Goal: Task Accomplishment & Management: Manage account settings

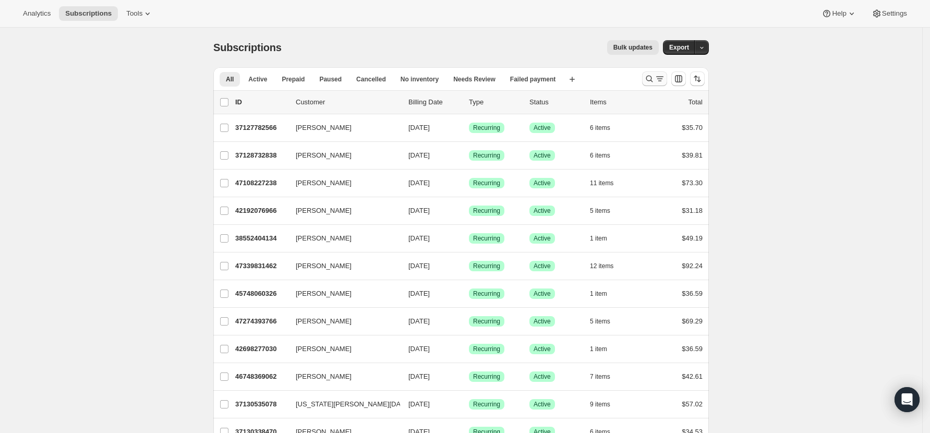
click at [652, 77] on icon "Search and filter results" at bounding box center [649, 79] width 7 height 7
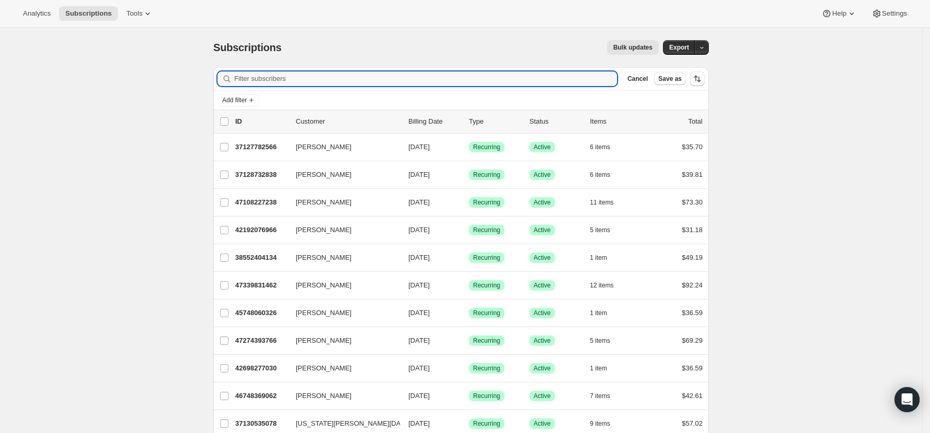
paste input "[EMAIL_ADDRESS][DOMAIN_NAME]"
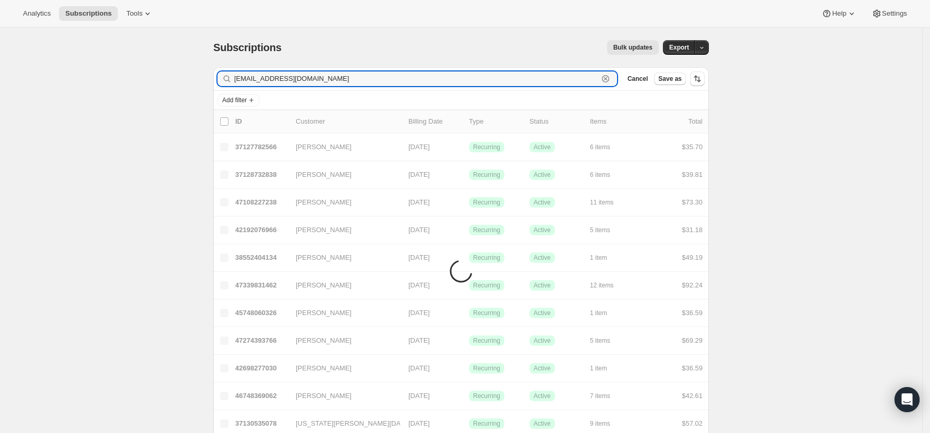
type input "[EMAIL_ADDRESS][DOMAIN_NAME]"
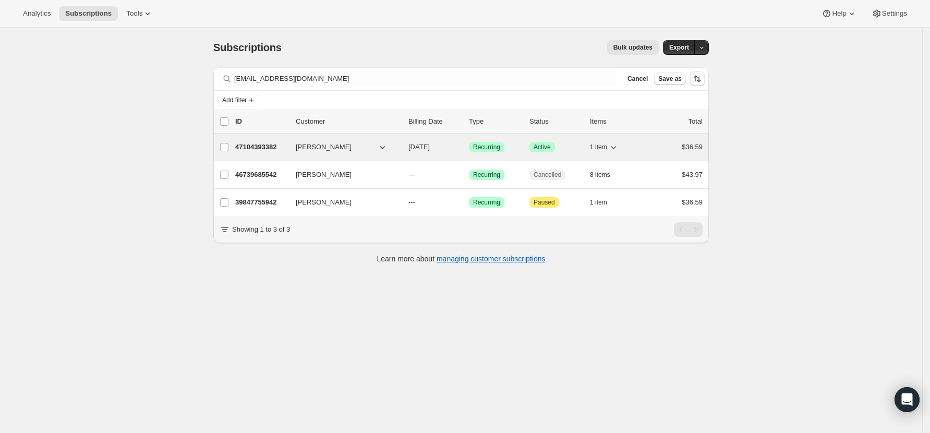
click at [257, 146] on p "47104393382" at bounding box center [261, 147] width 52 height 10
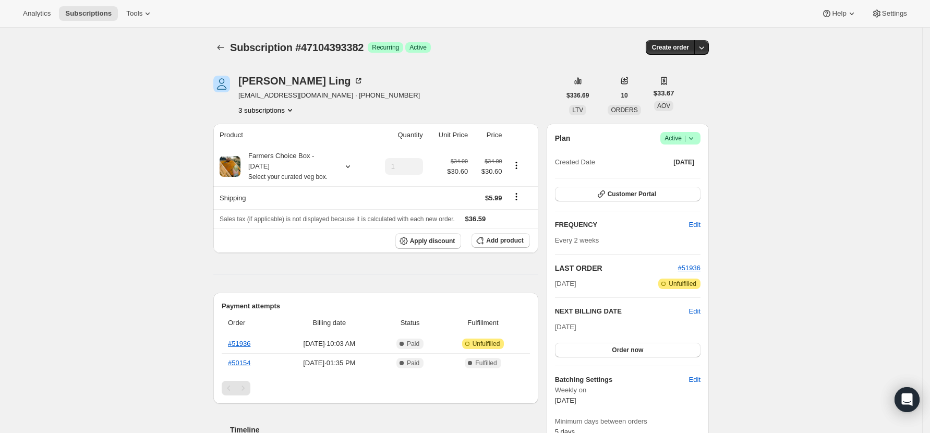
click at [697, 137] on icon at bounding box center [691, 138] width 10 height 10
click at [691, 161] on span "Pause subscription" at bounding box center [683, 159] width 57 height 8
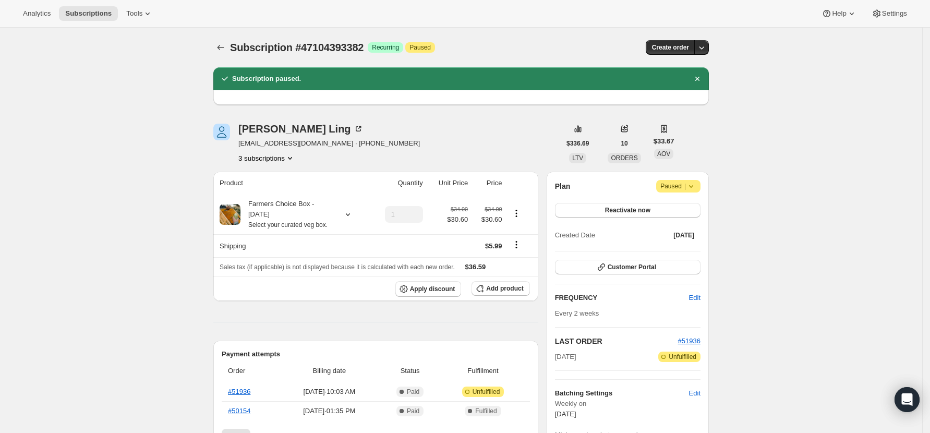
scroll to position [69, 0]
